Goal: Task Accomplishment & Management: Complete application form

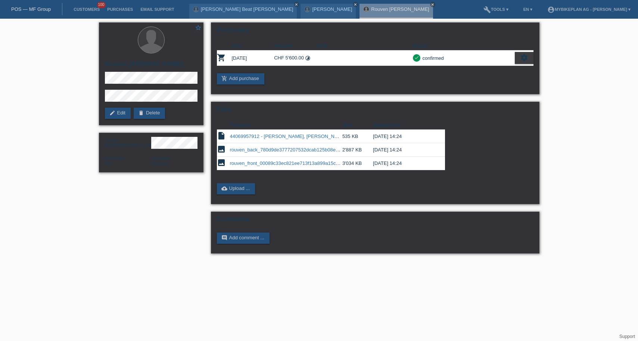
click at [16, 9] on link "POS — MF Group" at bounding box center [31, 9] width 40 height 6
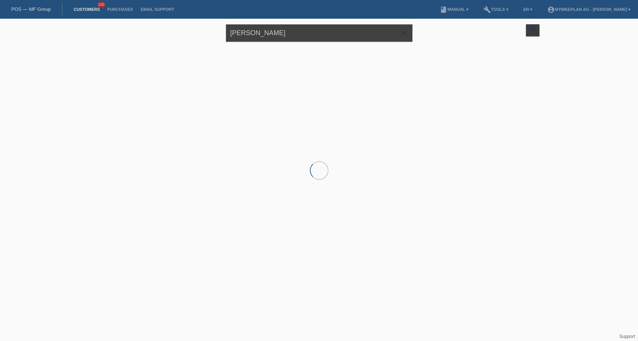
click at [325, 37] on input "Rouven Egli" at bounding box center [319, 33] width 187 height 18
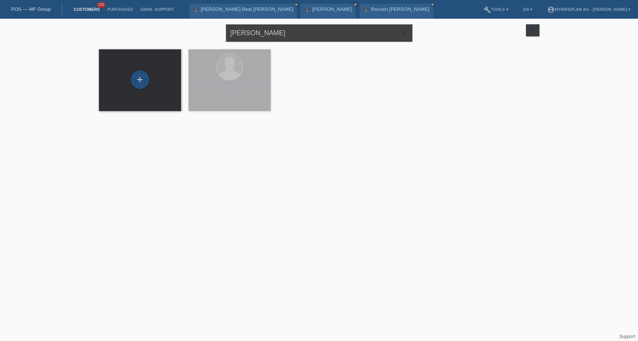
click at [325, 37] on input "Rouven Egli" at bounding box center [319, 33] width 187 height 18
paste input "Guillaume Henny"
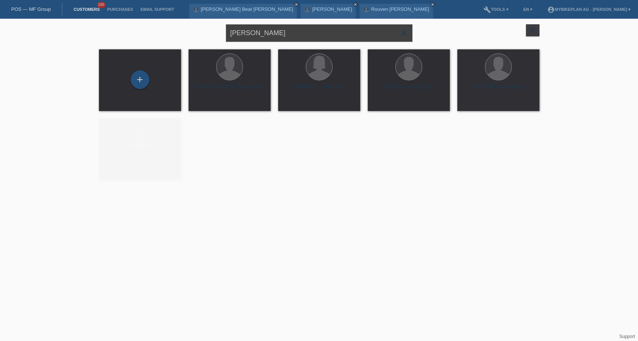
type input "Guillaume Henny"
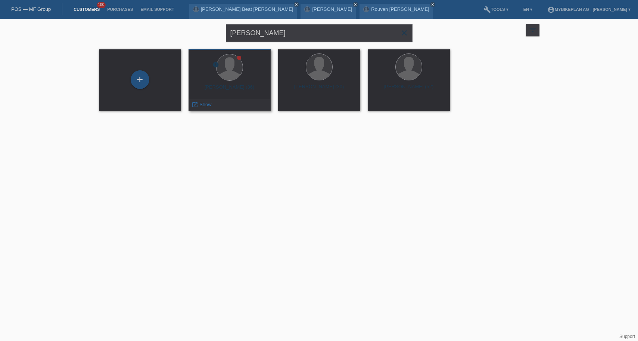
click at [238, 83] on div "error Guillaume Daniel henny (36) launch Show" at bounding box center [230, 80] width 82 height 62
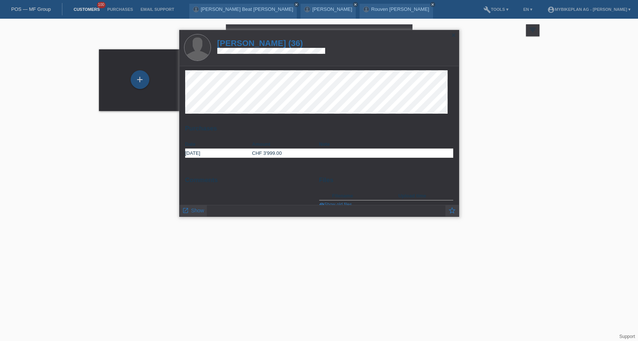
click at [270, 45] on h1 "Guillaume Daniel henny (36)" at bounding box center [271, 42] width 108 height 9
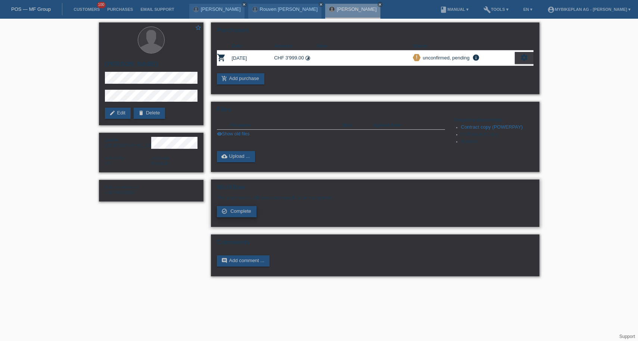
click at [234, 214] on span "Complete" at bounding box center [240, 211] width 21 height 6
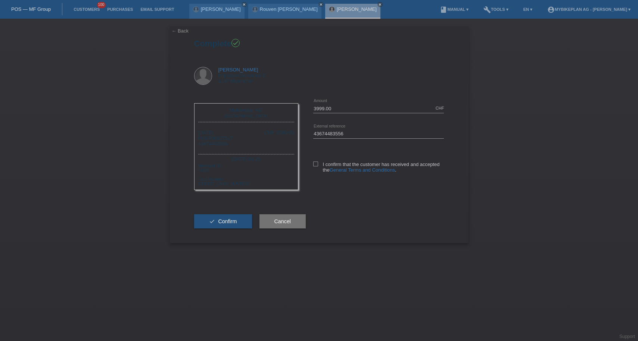
click at [320, 161] on div "I confirm that the customer has received and accepted the General Terms and Con…" at bounding box center [378, 165] width 131 height 38
click at [318, 163] on label "I confirm that the customer has received and accepted the General Terms and Con…" at bounding box center [378, 166] width 131 height 11
click at [318, 163] on input "I confirm that the customer has received and accepted the General Terms and Con…" at bounding box center [315, 163] width 5 height 5
checkbox input "true"
click at [236, 224] on span "Confirm" at bounding box center [227, 221] width 19 height 6
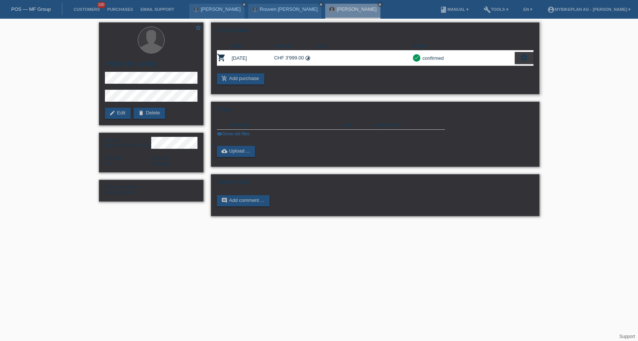
click at [524, 58] on icon "settings" at bounding box center [524, 57] width 8 height 8
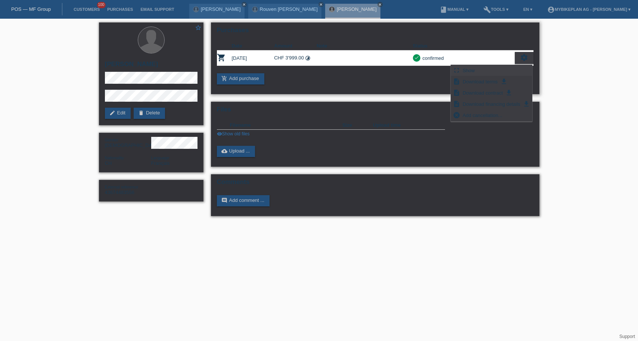
click at [477, 72] on div "fullscreen Show" at bounding box center [491, 70] width 81 height 11
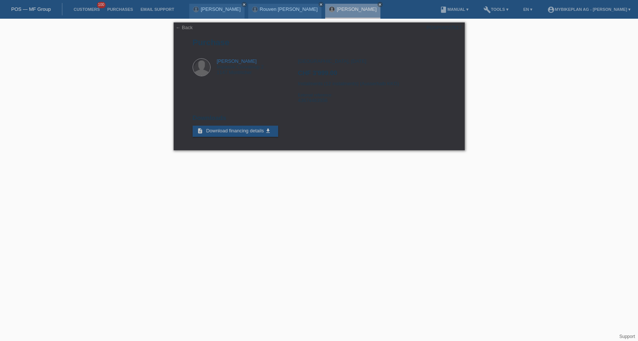
click at [24, 9] on link "POS — MF Group" at bounding box center [31, 9] width 40 height 6
